Goal: Communication & Community: Answer question/provide support

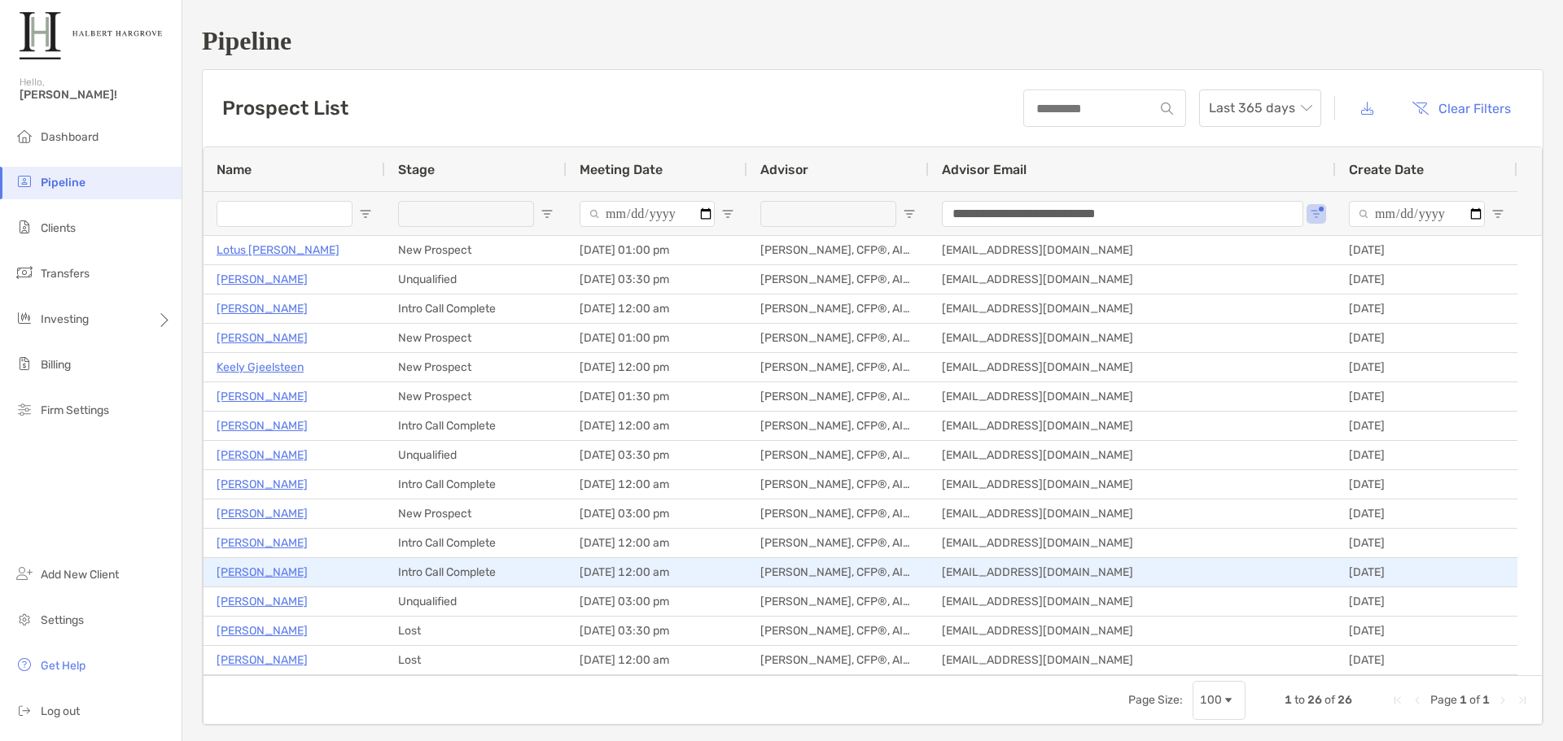
click at [245, 573] on p "Alexander Starick" at bounding box center [261, 572] width 91 height 20
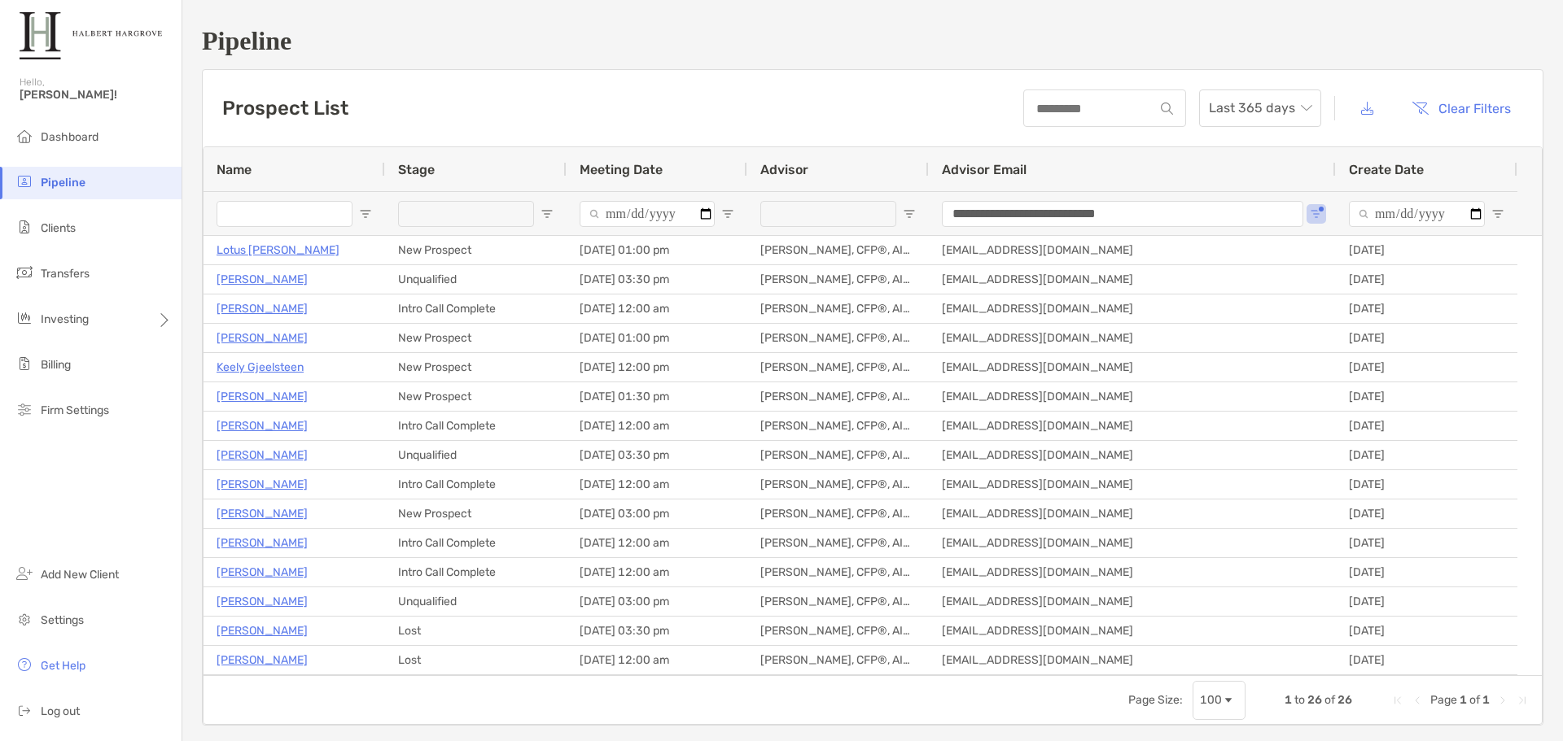
click at [815, 90] on div "Prospect List Last 365 days Clear Filters" at bounding box center [873, 108] width 1340 height 77
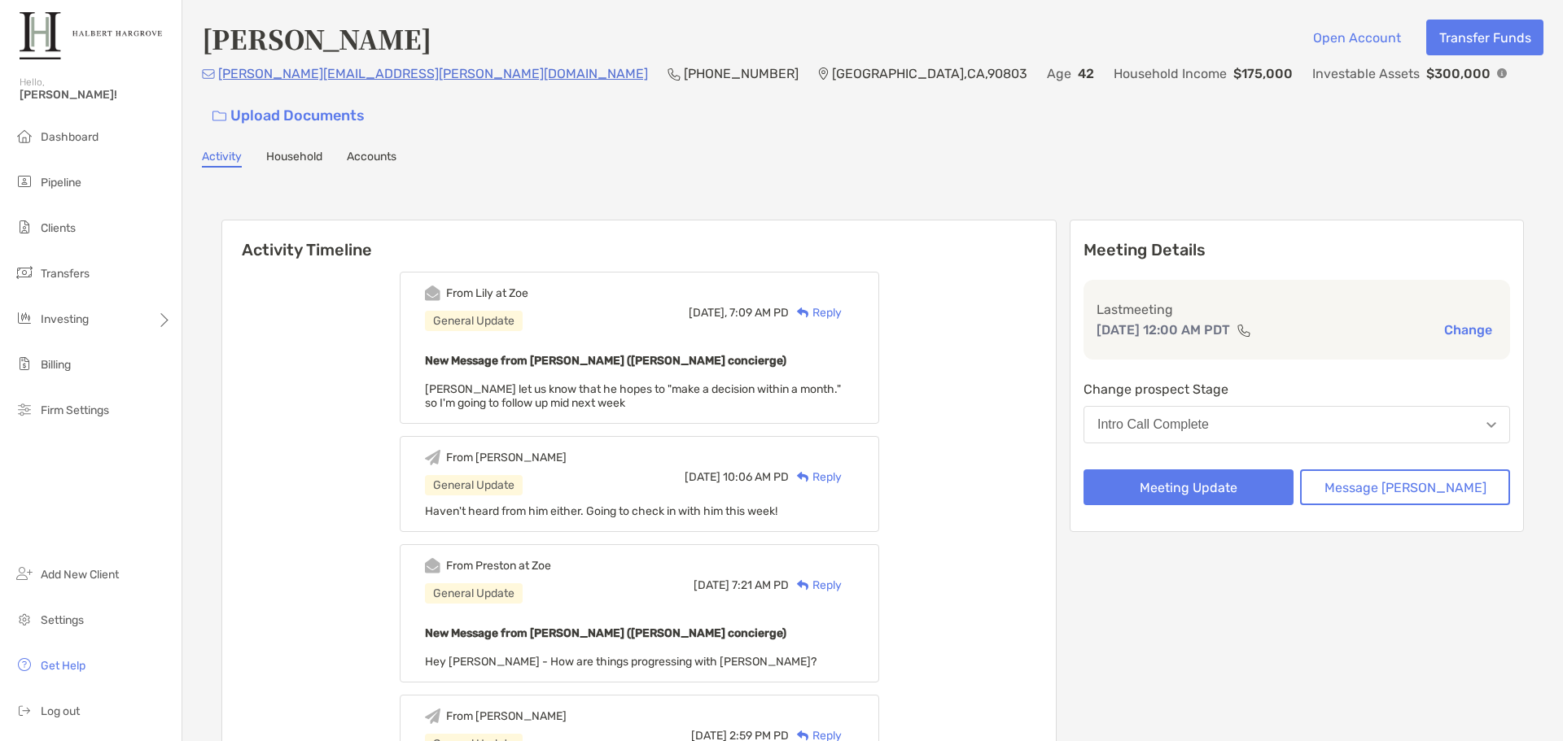
click at [842, 304] on div "Reply" at bounding box center [815, 312] width 53 height 17
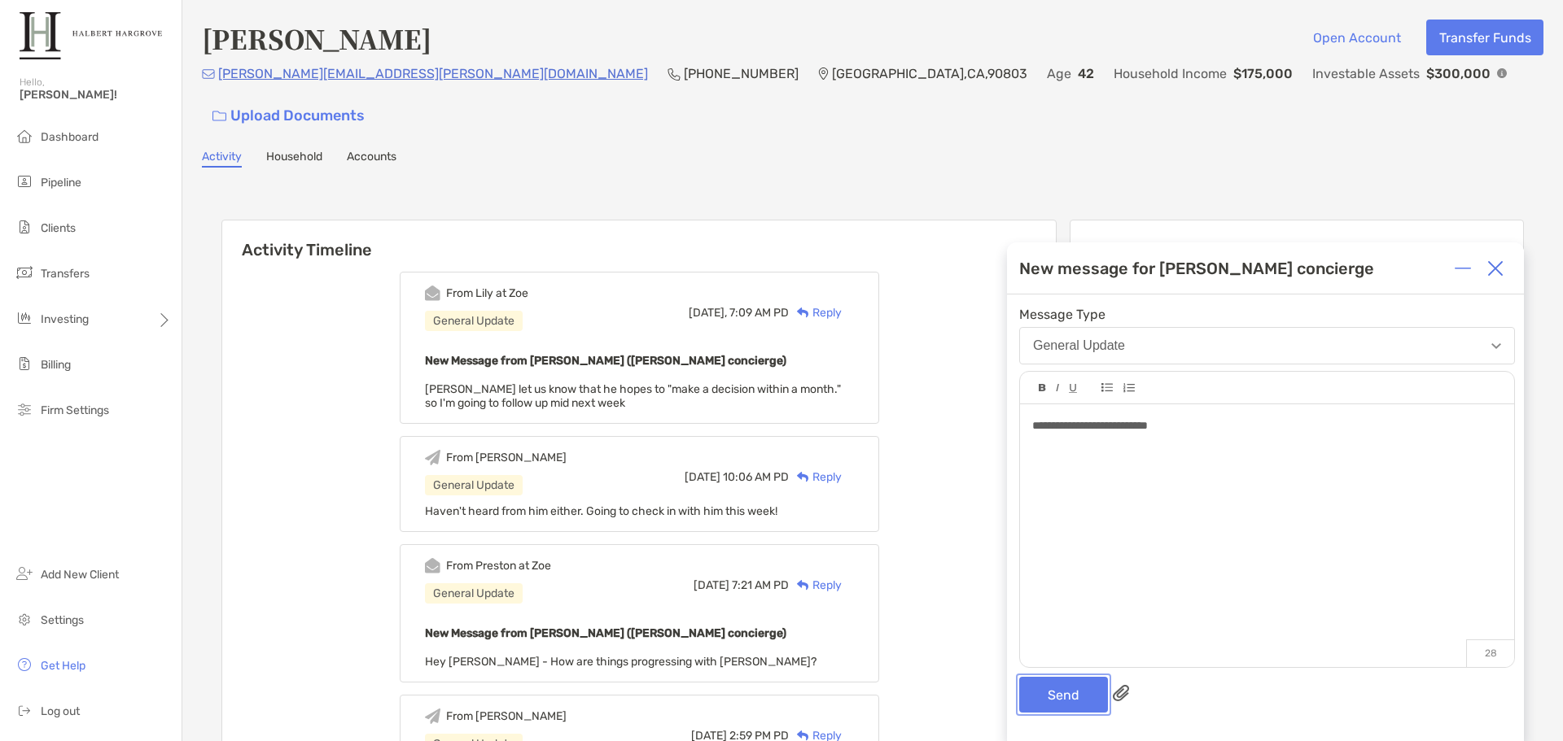
click at [1073, 684] on button "Send" at bounding box center [1063, 695] width 89 height 36
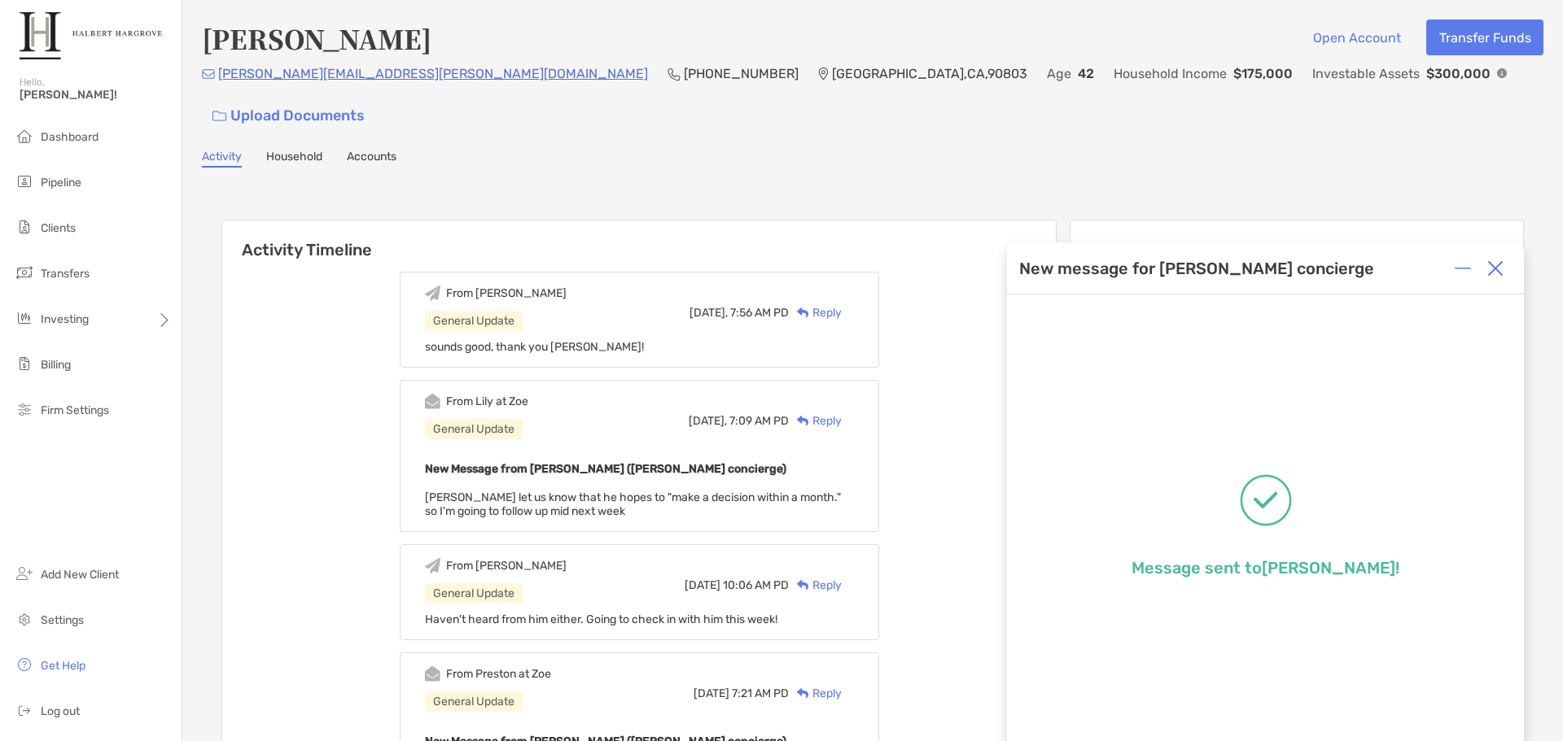
click at [161, 190] on li "Pipeline" at bounding box center [90, 183] width 181 height 33
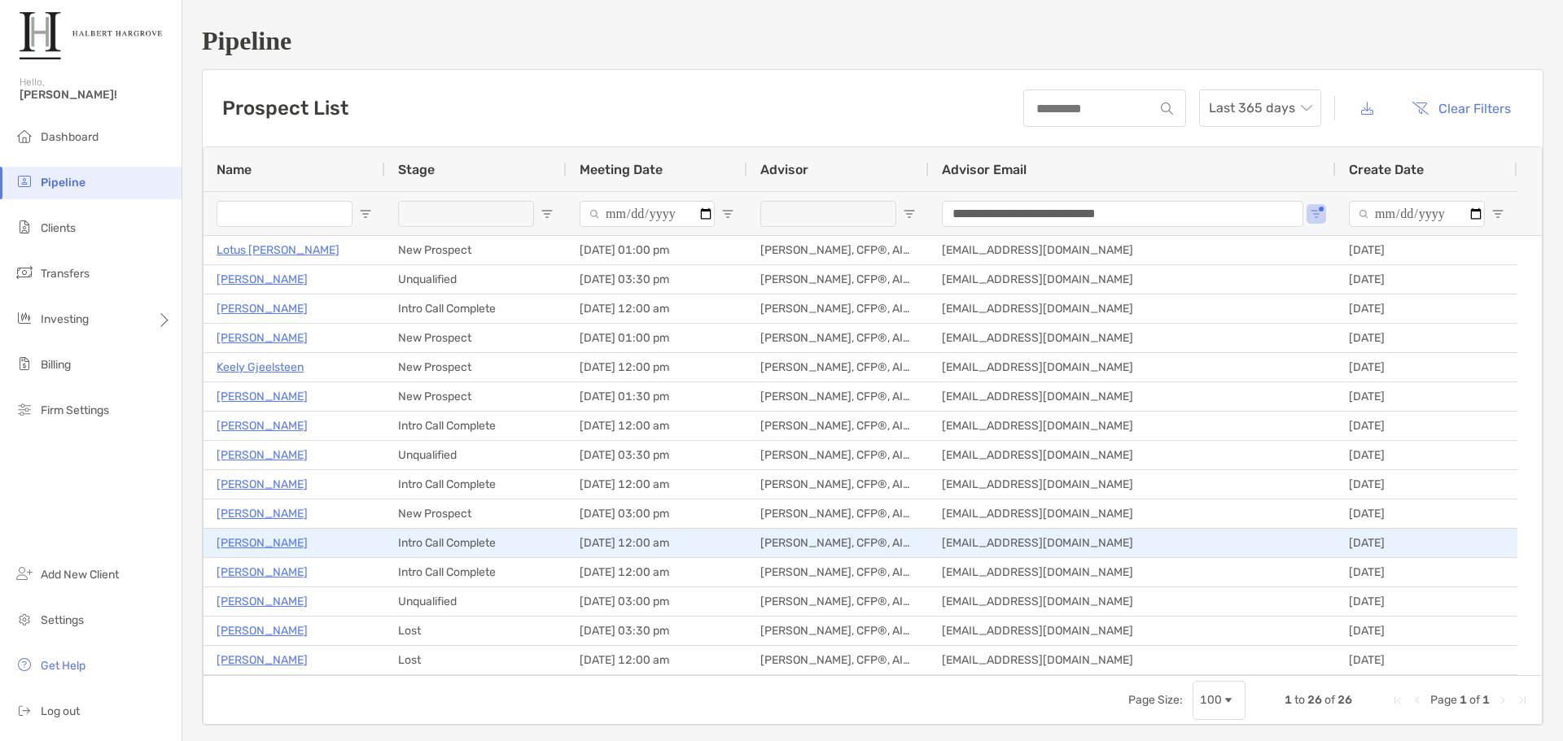
click at [249, 547] on p "Paul Ferro" at bounding box center [261, 543] width 91 height 20
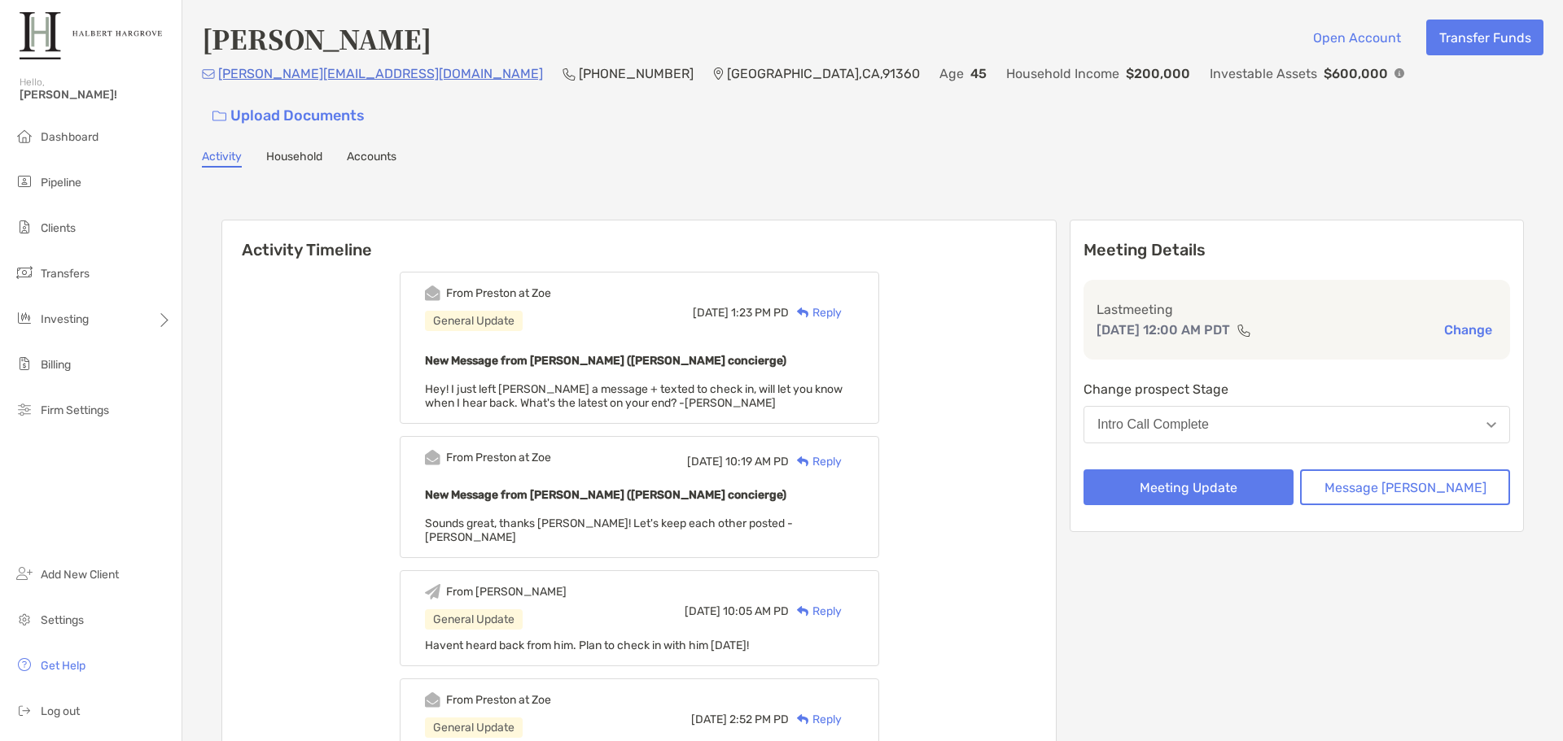
click at [665, 376] on div "From Preston at Zoe General Update Tue, Sep 2 1:23 PM PD Reply New Message from…" at bounding box center [639, 348] width 479 height 152
click at [842, 304] on div "Reply" at bounding box center [815, 312] width 53 height 17
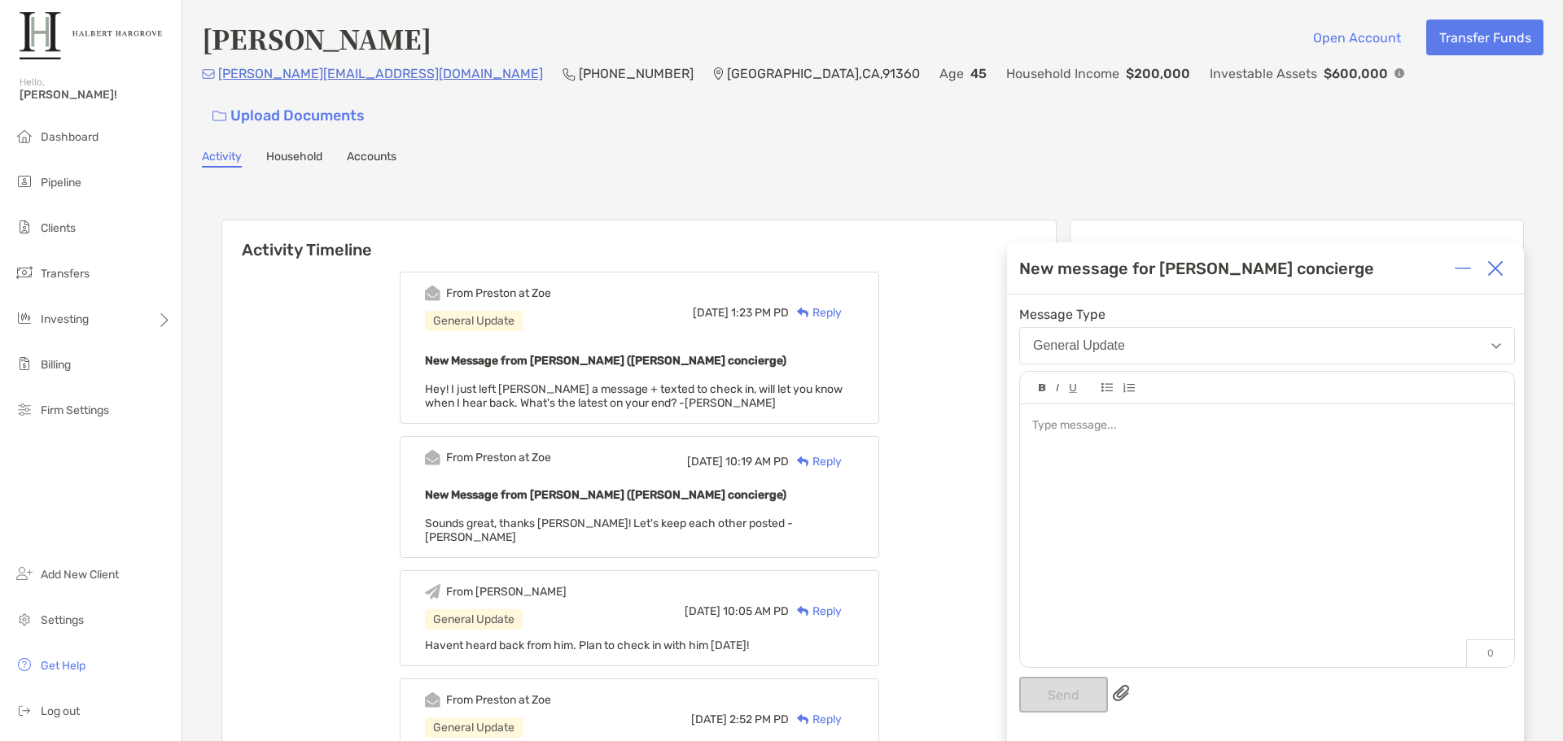
click at [1172, 448] on div at bounding box center [1267, 527] width 494 height 247
click at [1066, 692] on button "Send" at bounding box center [1063, 695] width 89 height 36
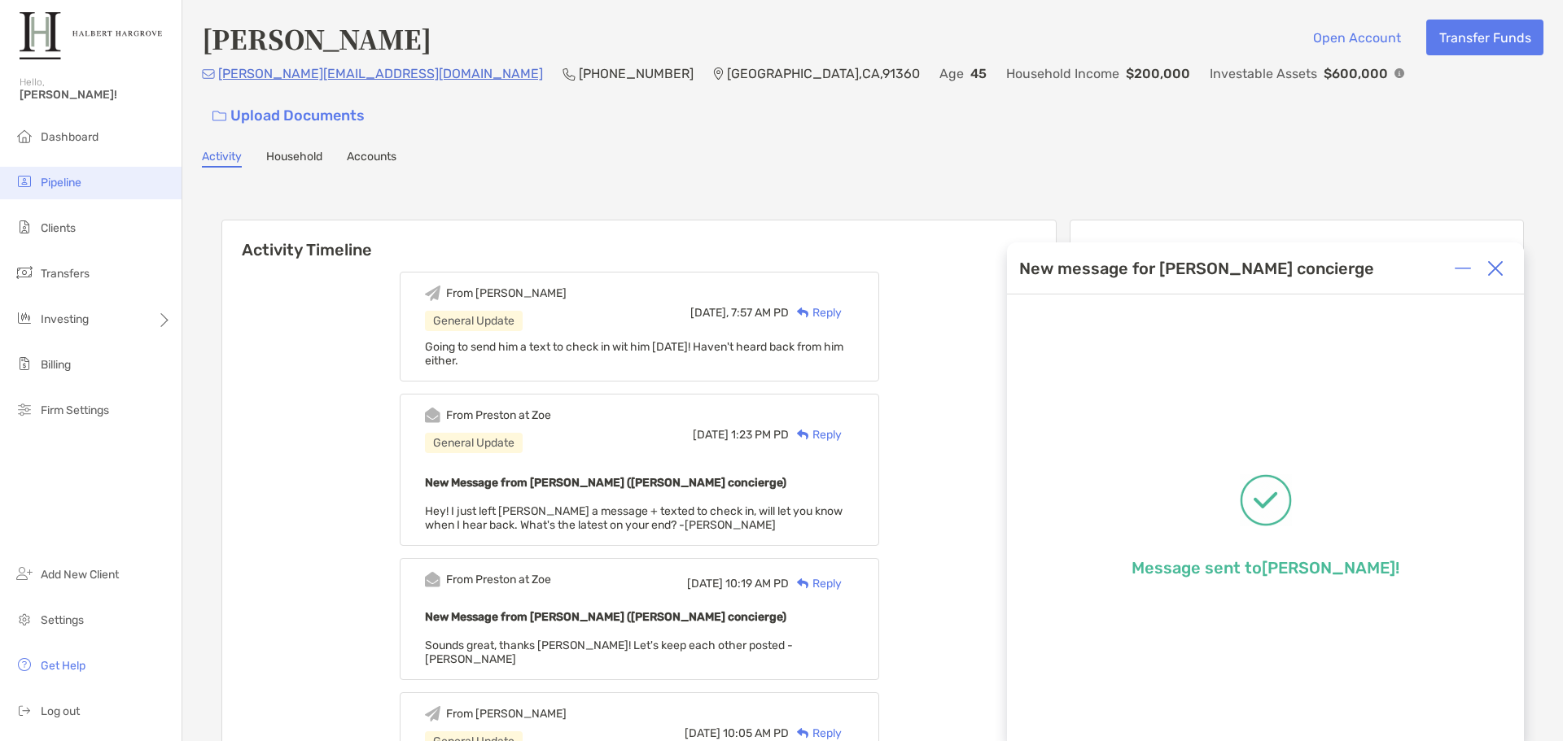
click at [96, 177] on li "Pipeline" at bounding box center [90, 183] width 181 height 33
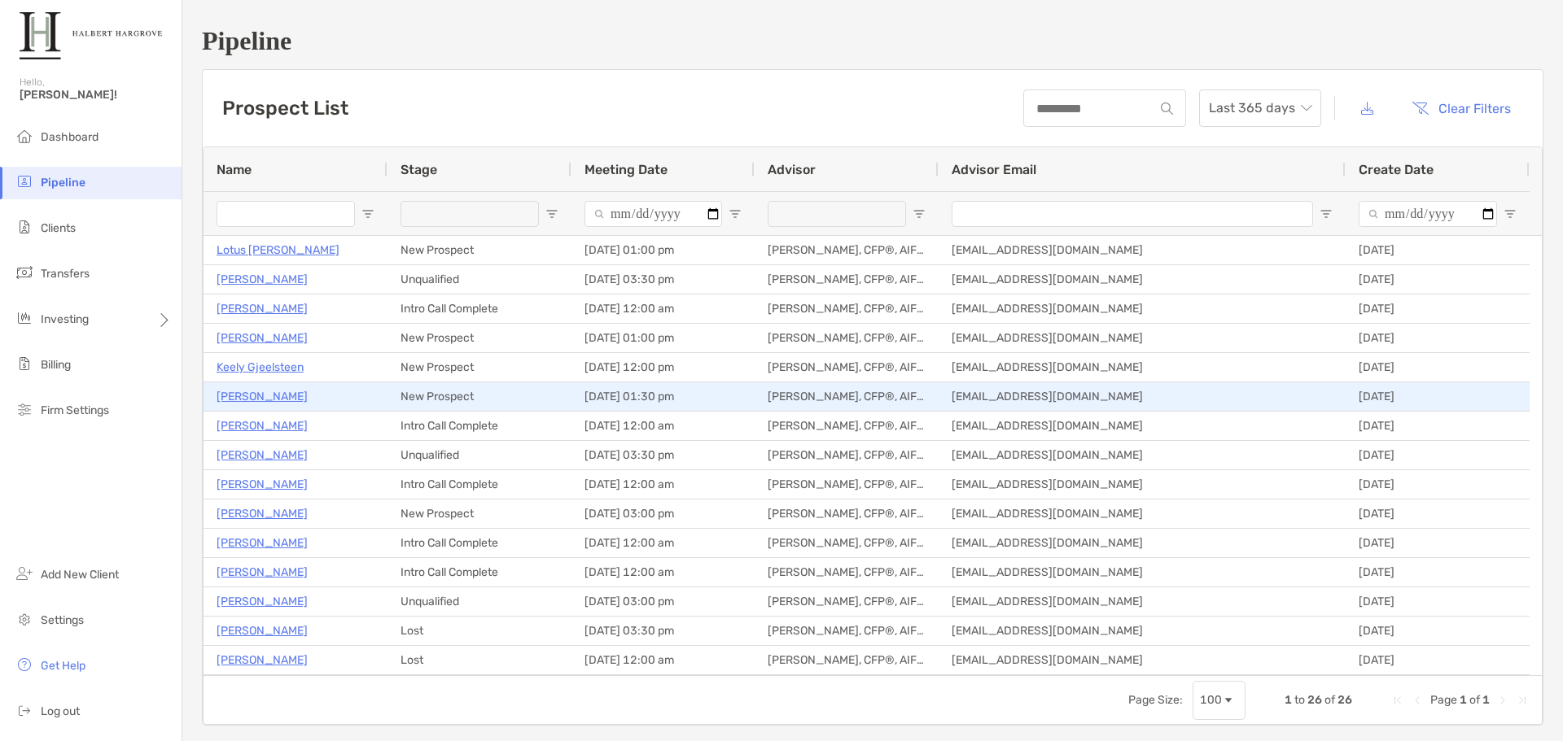
type input "**********"
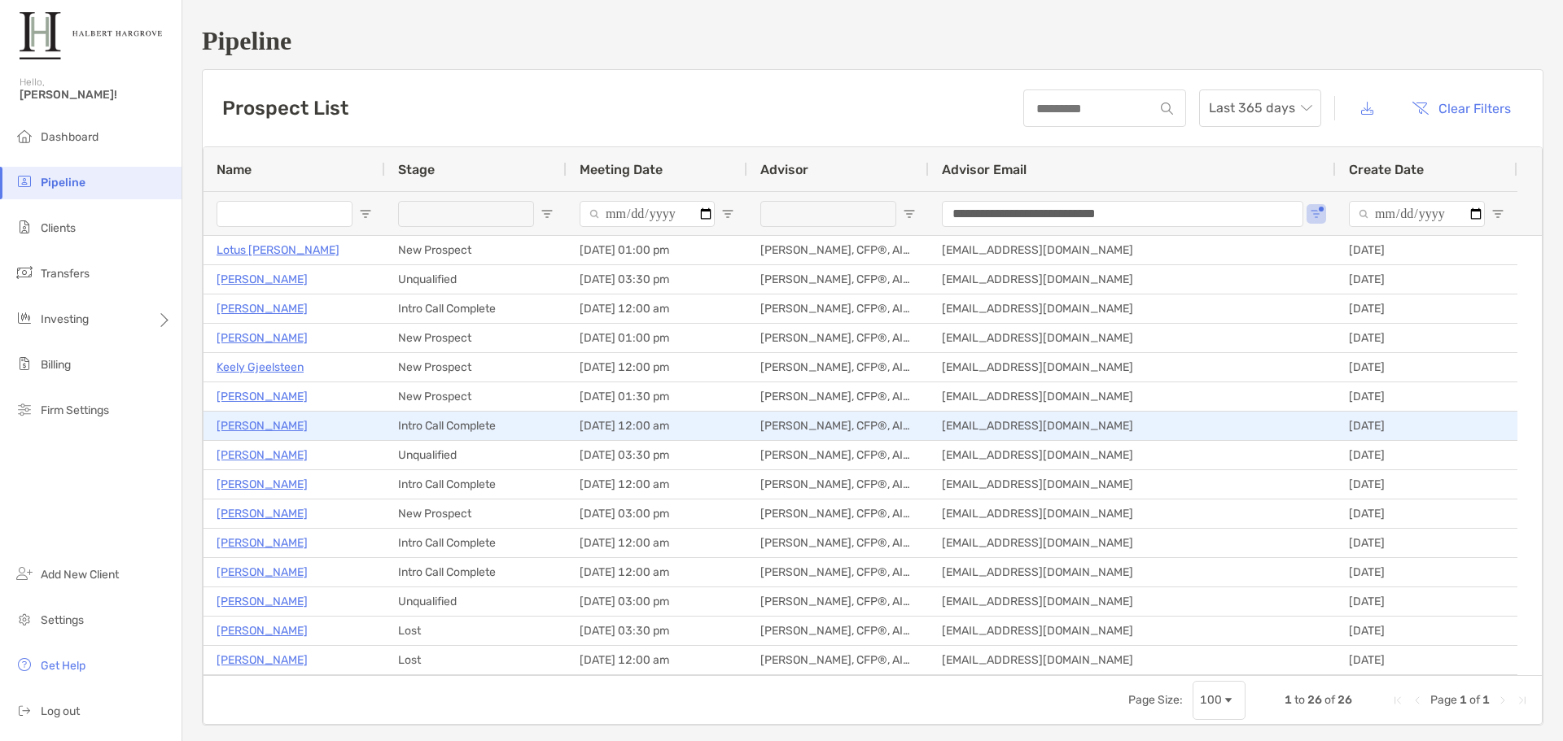
click at [259, 427] on p "[PERSON_NAME]" at bounding box center [261, 426] width 91 height 20
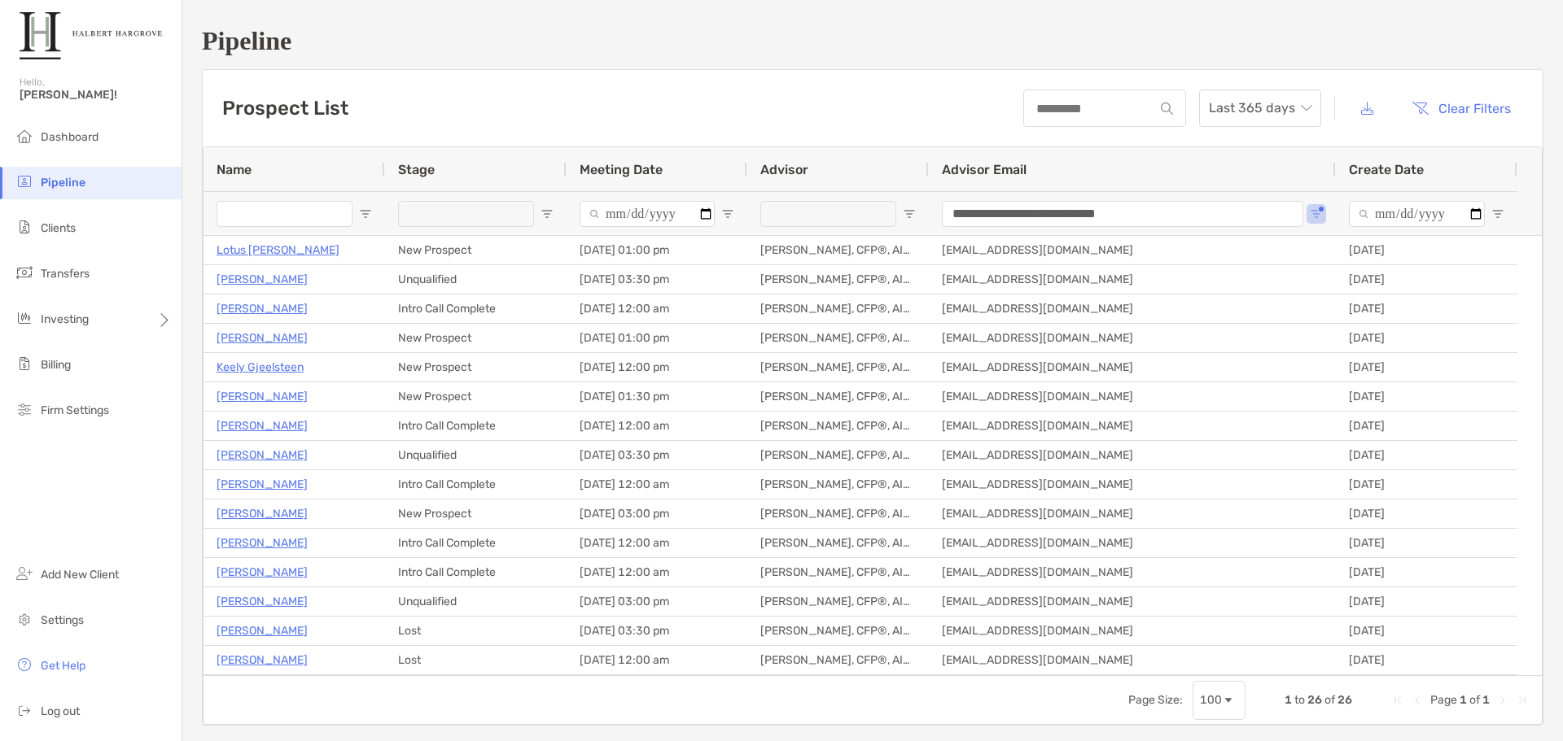
click at [458, 108] on div "Prospect List Last 365 days Clear Filters" at bounding box center [873, 108] width 1340 height 77
click at [838, 60] on div "**********" at bounding box center [872, 376] width 1380 height 752
